Goal: Transaction & Acquisition: Purchase product/service

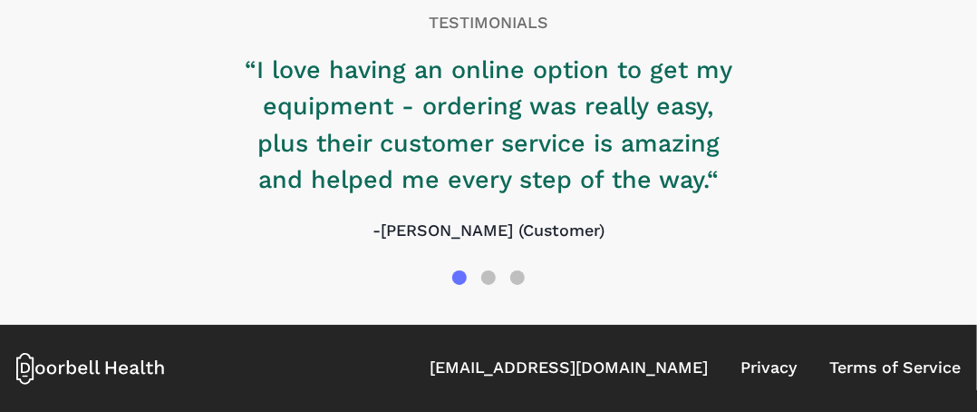
scroll to position [2614, 0]
click at [455, 362] on link "[EMAIL_ADDRESS][DOMAIN_NAME]" at bounding box center [569, 367] width 278 height 24
click at [518, 369] on link "[EMAIL_ADDRESS][DOMAIN_NAME]" at bounding box center [569, 367] width 278 height 24
click at [126, 362] on icon at bounding box center [90, 368] width 149 height 33
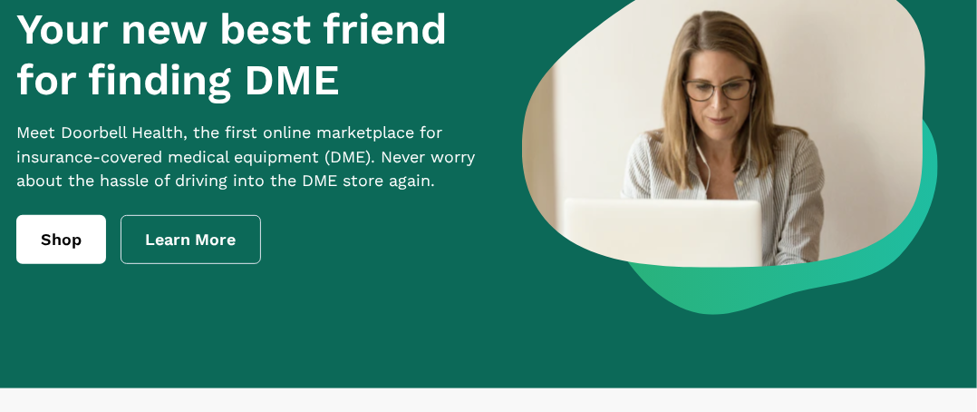
scroll to position [181, 0]
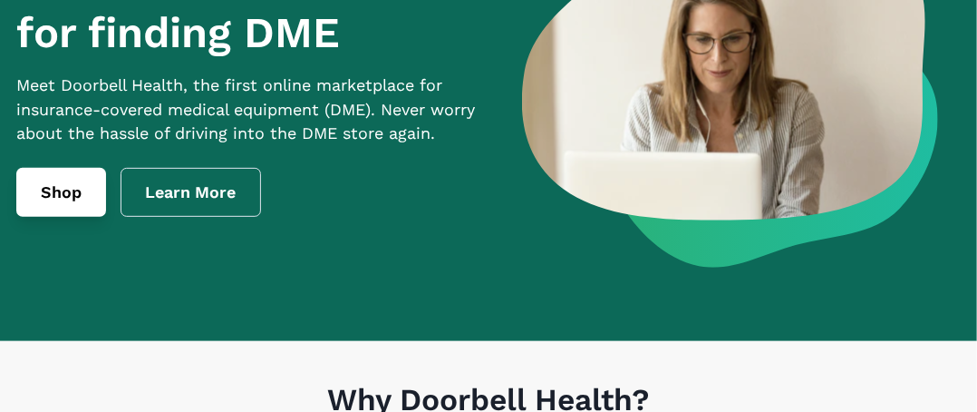
click at [70, 217] on link "Shop" at bounding box center [61, 192] width 90 height 49
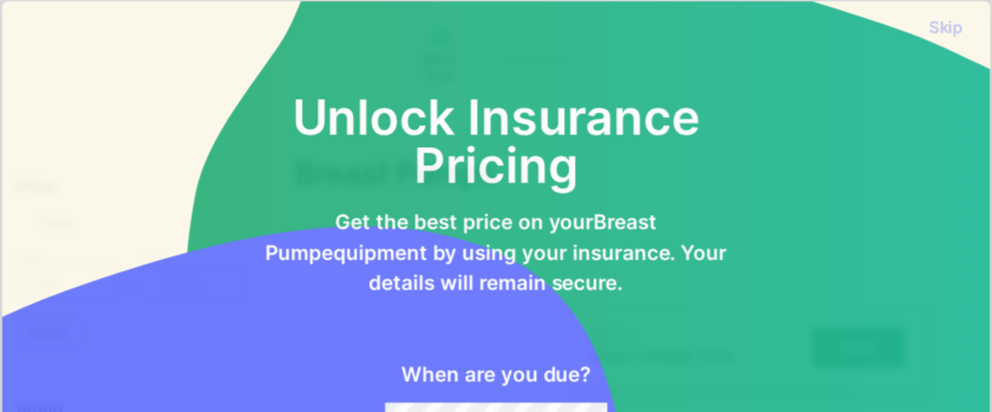
scroll to position [240, 0]
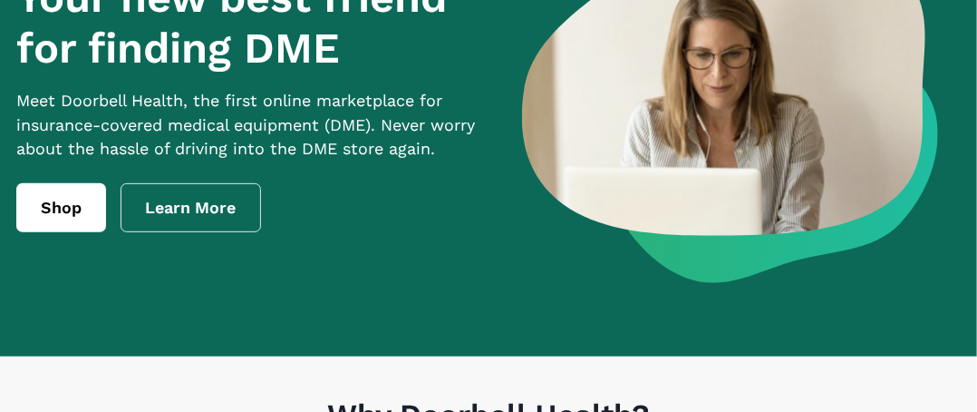
scroll to position [272, 0]
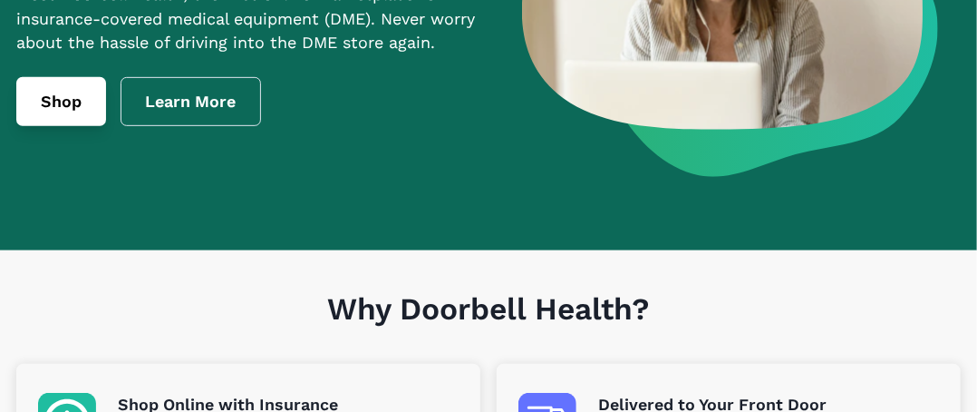
click at [67, 126] on link "Shop" at bounding box center [61, 101] width 90 height 49
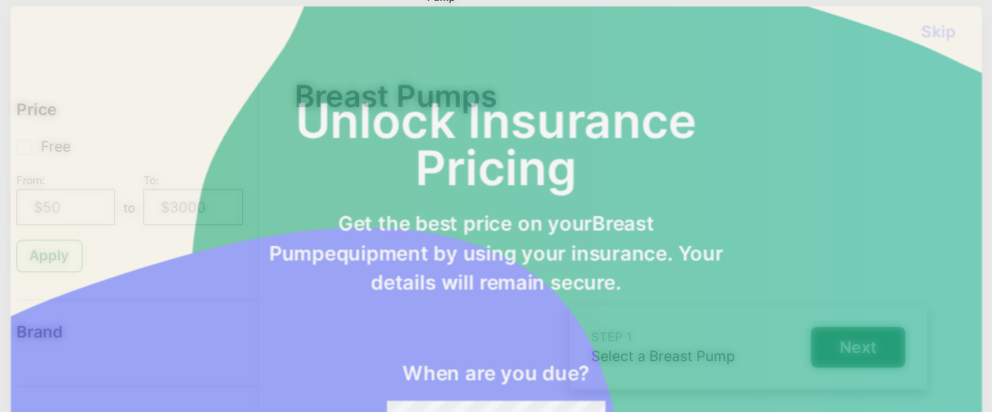
scroll to position [242, 0]
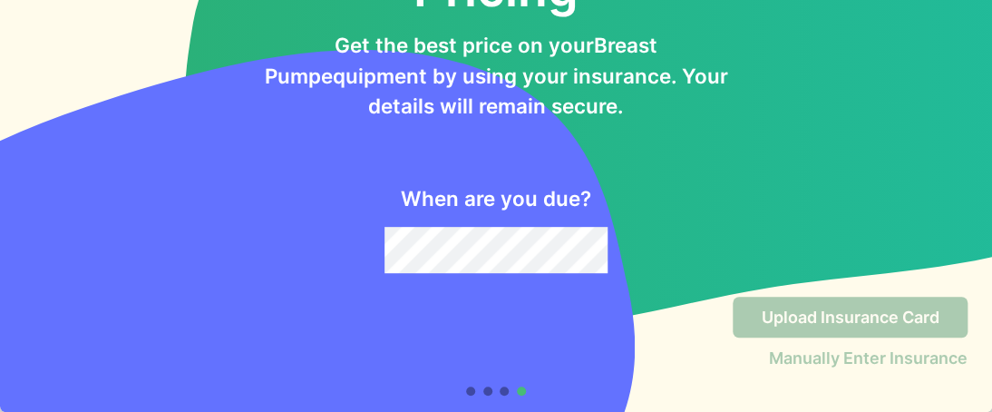
click at [457, 387] on div "Upload Insurance Card Manually Enter Insurance" at bounding box center [495, 345] width 943 height 99
click at [467, 392] on div at bounding box center [496, 390] width 61 height 9
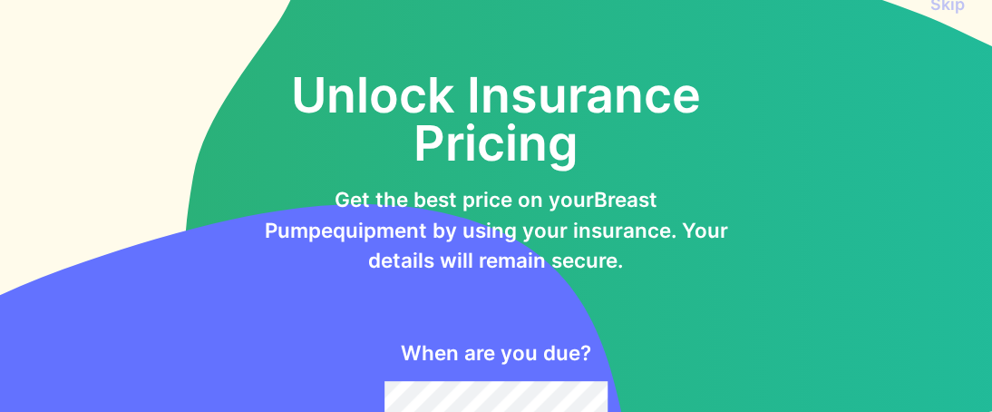
scroll to position [0, 0]
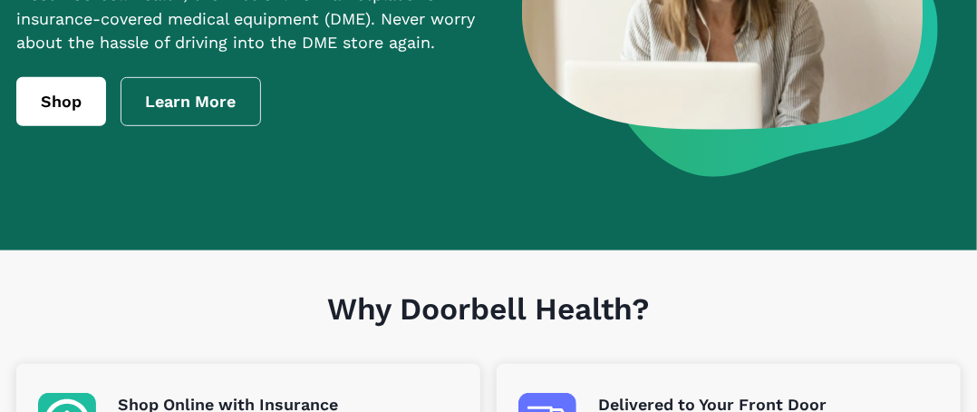
scroll to position [181, 0]
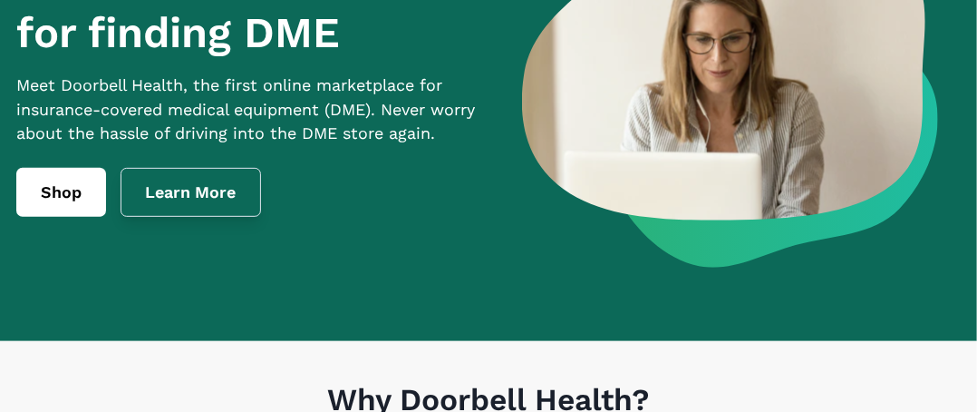
click at [235, 217] on link "Learn More" at bounding box center [191, 192] width 141 height 49
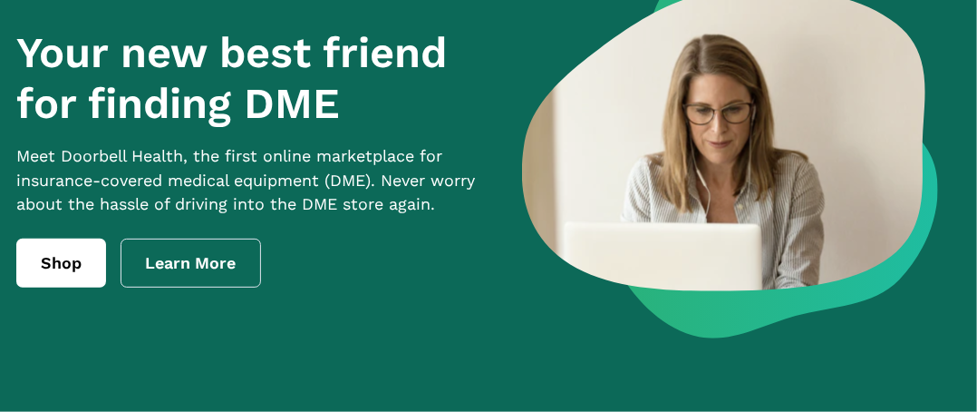
scroll to position [363, 0]
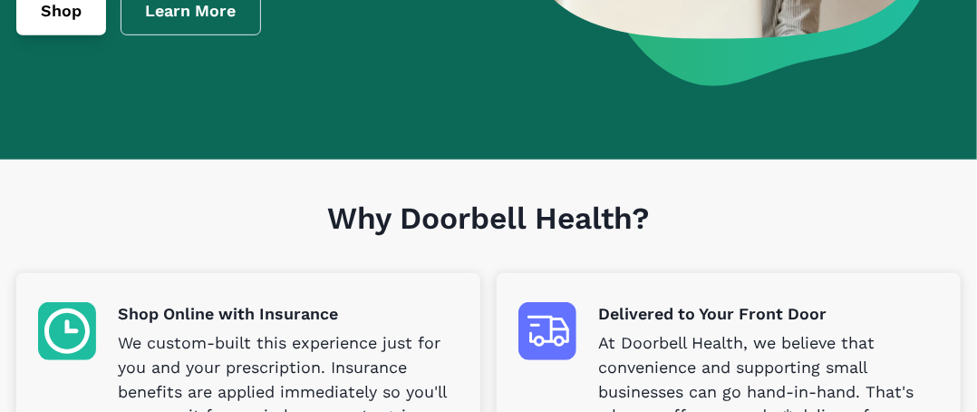
click at [76, 35] on link "Shop" at bounding box center [61, 10] width 90 height 49
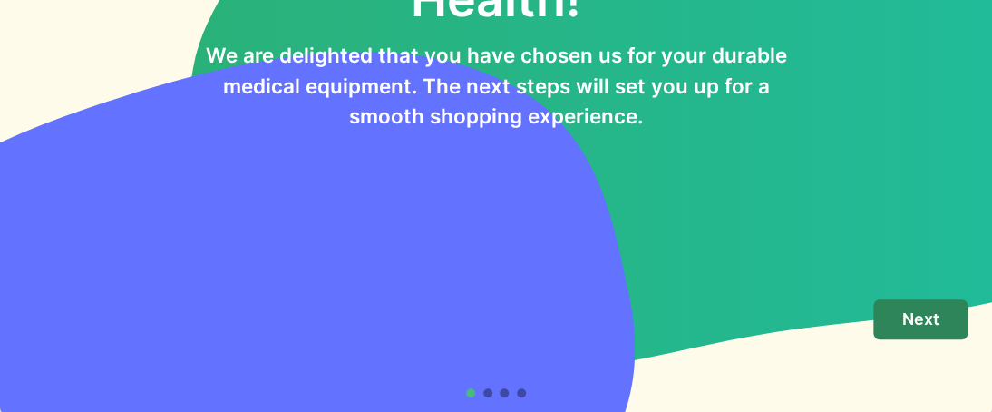
scroll to position [131, 0]
click at [902, 309] on p "Next" at bounding box center [920, 319] width 37 height 20
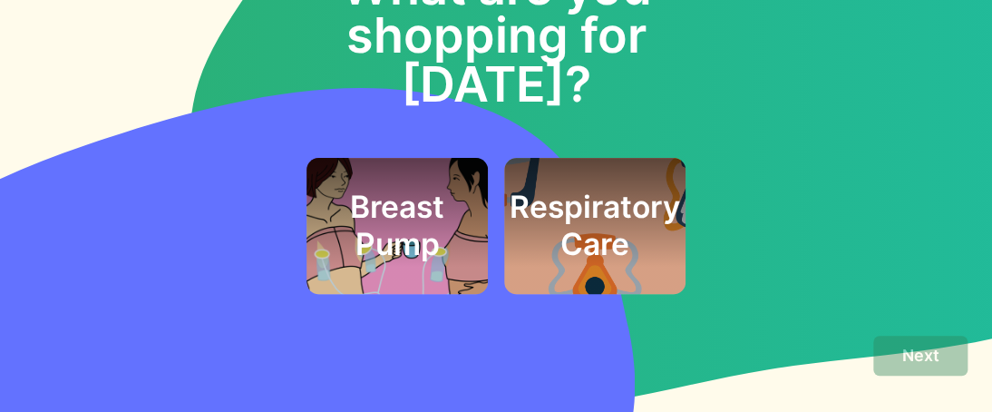
scroll to position [162, 0]
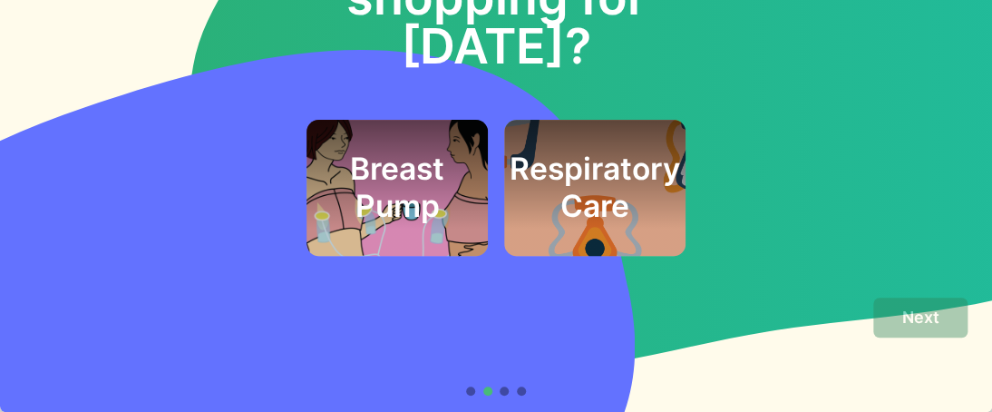
click at [502, 394] on footer "Next" at bounding box center [496, 346] width 992 height 131
drag, startPoint x: 499, startPoint y: 393, endPoint x: 496, endPoint y: 382, distance: 12.3
click at [498, 387] on div at bounding box center [496, 390] width 61 height 9
drag, startPoint x: 496, startPoint y: 382, endPoint x: 496, endPoint y: 362, distance: 19.9
click at [496, 380] on div "Next" at bounding box center [495, 346] width 943 height 99
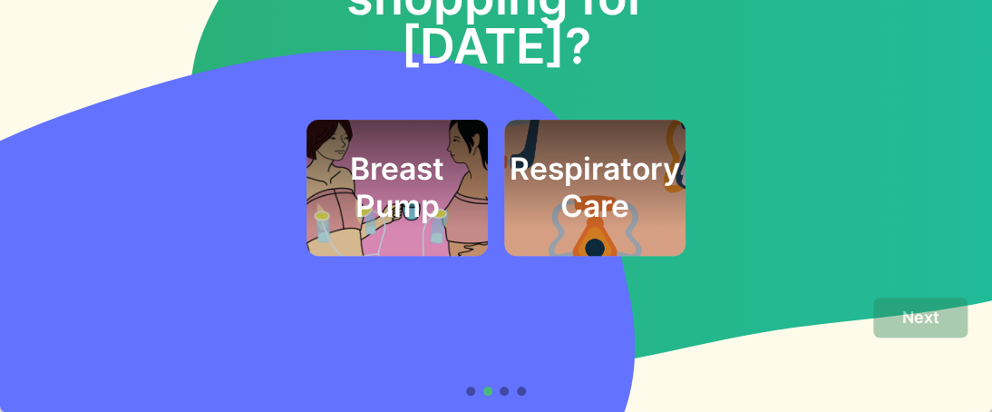
drag, startPoint x: 4, startPoint y: 202, endPoint x: 384, endPoint y: 144, distance: 385.1
click at [13, 197] on div "What are you shopping for today? Breast Pump Respiratory Care" at bounding box center [496, 74] width 992 height 413
drag, startPoint x: 813, startPoint y: 93, endPoint x: 769, endPoint y: 100, distance: 44.9
click at [769, 100] on div "Breast Pump Respiratory Care" at bounding box center [495, 163] width 943 height 185
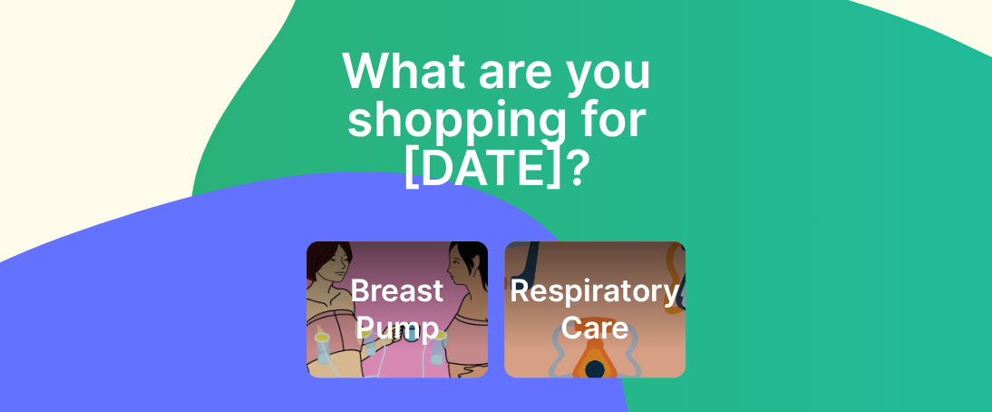
scroll to position [0, 0]
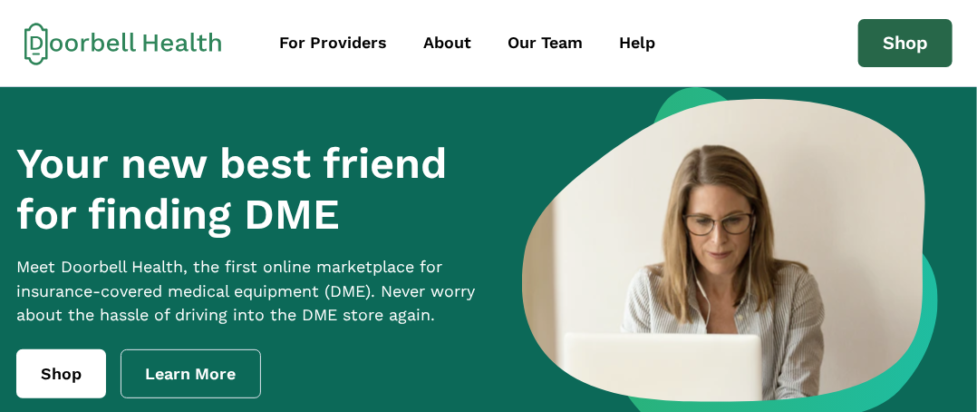
click at [871, 32] on link "Shop" at bounding box center [905, 43] width 94 height 49
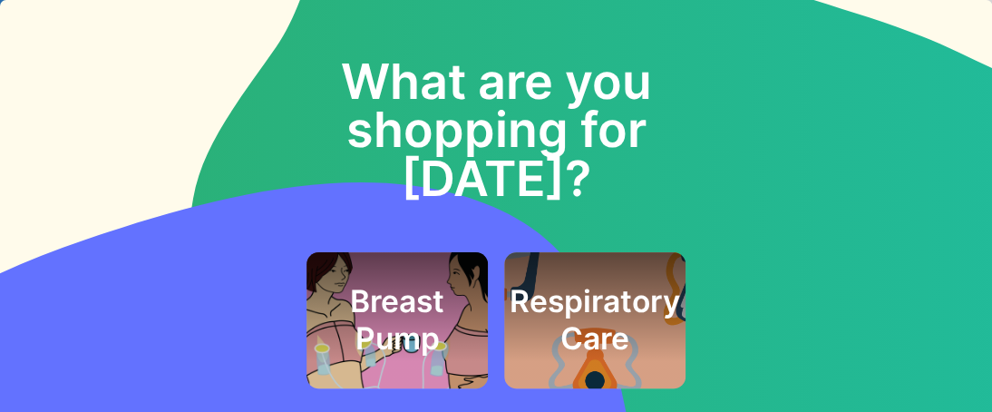
click at [478, 106] on h2 "What are you shopping for today?" at bounding box center [495, 105] width 471 height 195
click at [479, 159] on h2 "What are you shopping for today?" at bounding box center [495, 105] width 471 height 195
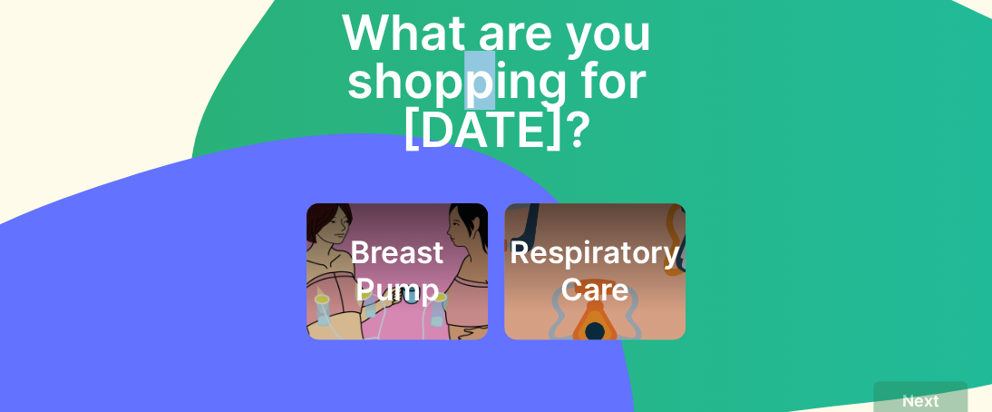
scroll to position [162, 0]
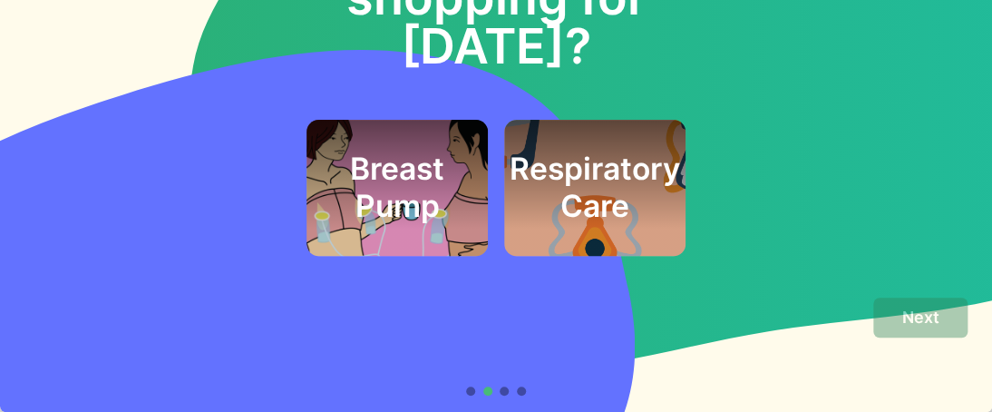
click at [958, 164] on div "What are you shopping for today? Breast Pump Respiratory Care" at bounding box center [496, 74] width 992 height 413
drag, startPoint x: 47, startPoint y: 208, endPoint x: 47, endPoint y: 196, distance: 11.8
click at [47, 203] on div "Breast Pump Respiratory Care" at bounding box center [495, 188] width 943 height 136
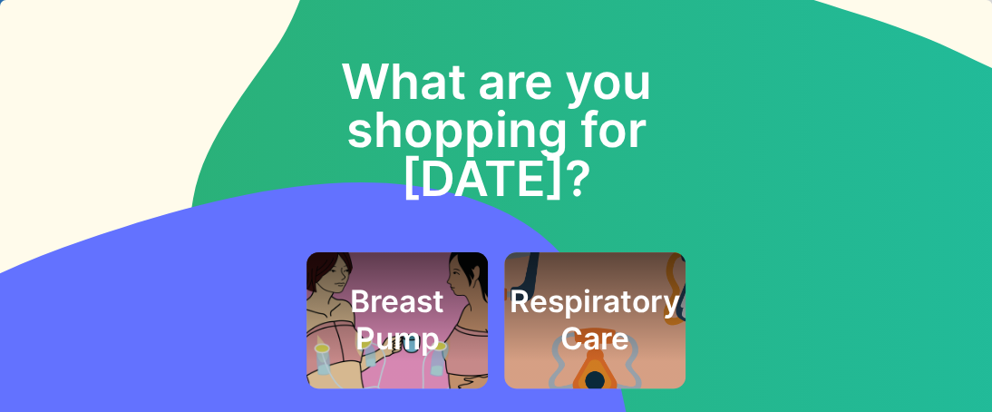
scroll to position [0, 0]
drag, startPoint x: 149, startPoint y: 253, endPoint x: 150, endPoint y: 238, distance: 14.6
click at [149, 247] on div "Breast Pump Respiratory Care" at bounding box center [495, 295] width 943 height 185
click at [427, 140] on h2 "What are you shopping for today?" at bounding box center [495, 105] width 471 height 195
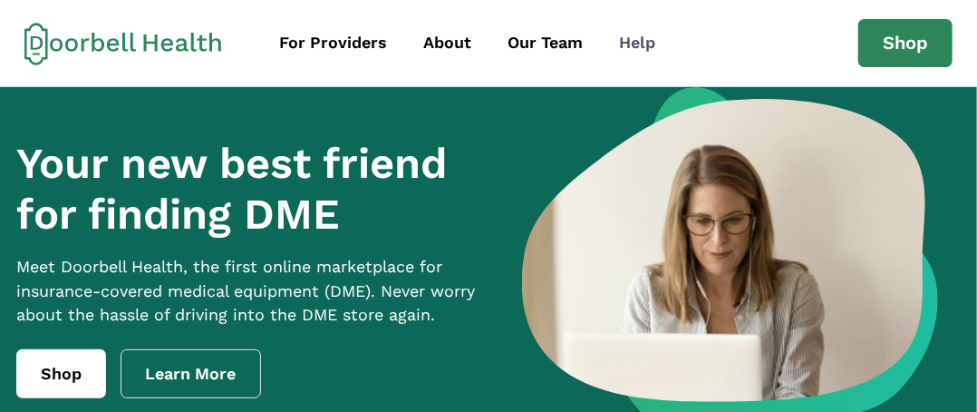
click at [620, 43] on div "Help" at bounding box center [638, 43] width 36 height 24
click at [620, 49] on div "Help" at bounding box center [638, 43] width 36 height 24
click at [863, 28] on link "Shop" at bounding box center [905, 43] width 94 height 49
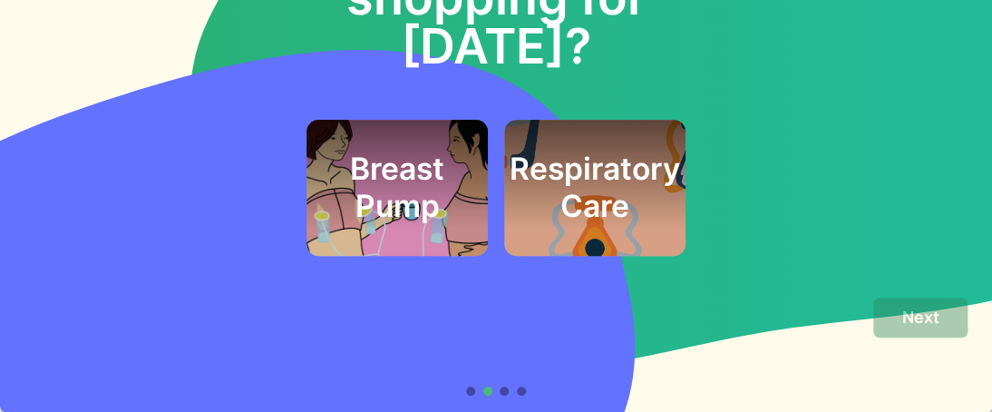
scroll to position [162, 0]
drag, startPoint x: 312, startPoint y: 188, endPoint x: 564, endPoint y: 221, distance: 254.2
click at [267, 173] on div "Breast Pump Respiratory Care" at bounding box center [495, 188] width 943 height 136
click at [402, 183] on h2 "Breast Pump" at bounding box center [397, 186] width 132 height 73
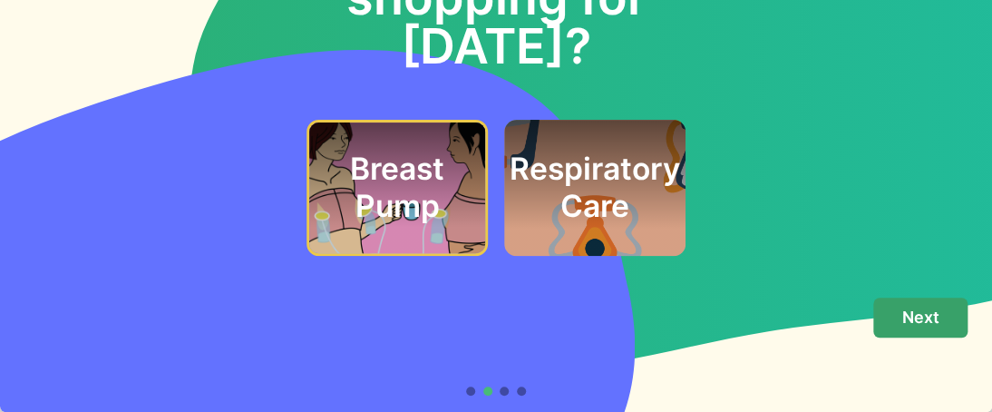
click at [902, 307] on p "Next" at bounding box center [920, 317] width 37 height 20
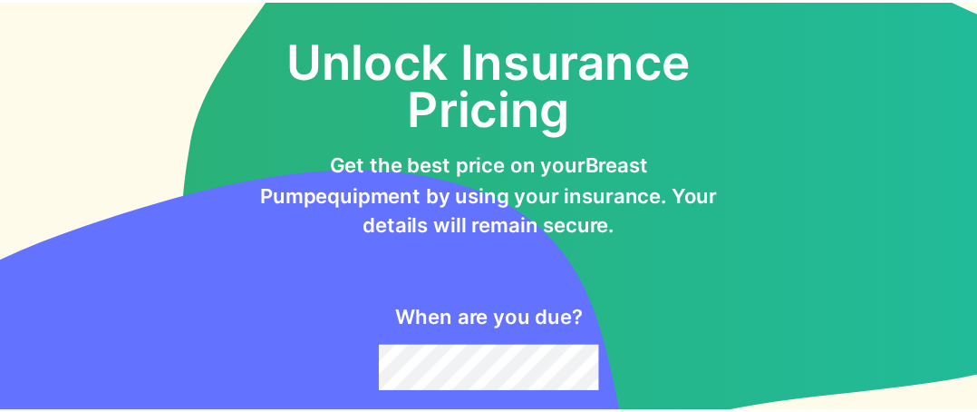
scroll to position [0, 0]
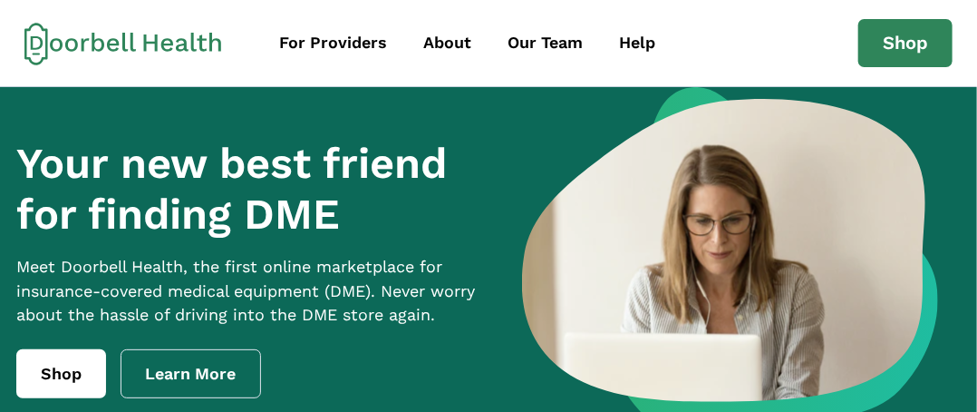
scroll to position [181, 0]
